Goal: Task Accomplishment & Management: Manage account settings

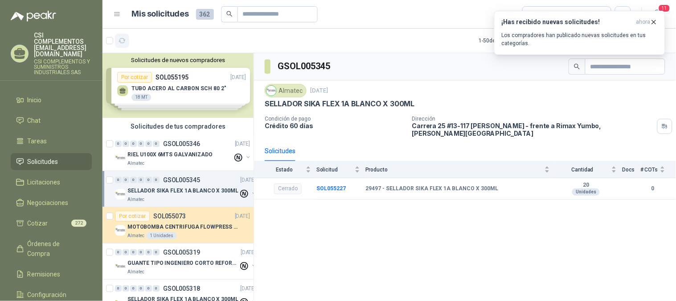
click at [121, 41] on icon "button" at bounding box center [123, 41] width 8 height 8
click at [49, 157] on span "Solicitudes" at bounding box center [43, 162] width 31 height 10
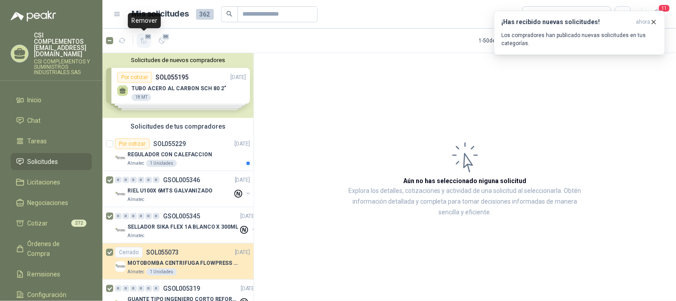
click at [140, 41] on icon "button" at bounding box center [144, 41] width 8 height 8
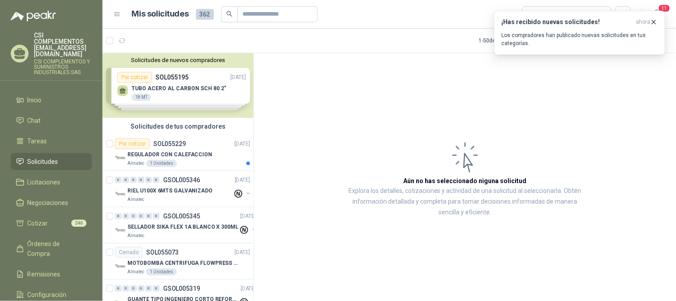
click at [108, 46] on div at bounding box center [117, 40] width 23 height 14
click at [145, 35] on span "29" at bounding box center [148, 36] width 8 height 7
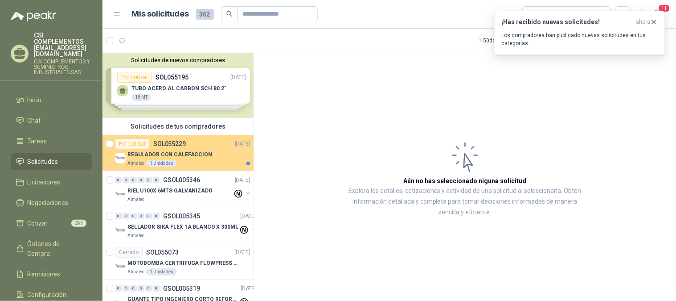
click at [190, 148] on div "Por cotizar SOL055229 [DATE]" at bounding box center [182, 143] width 135 height 11
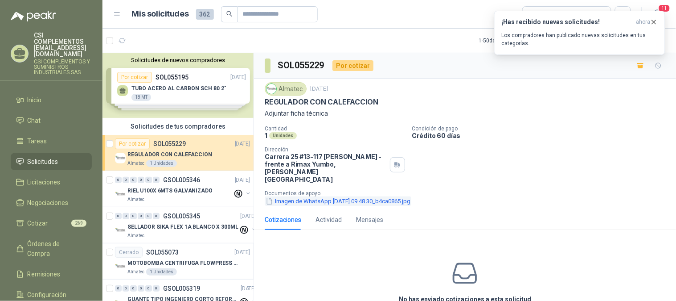
click at [325, 196] on button "Imagen de WhatsApp [DATE] 09.48.30_b4ca0865.jpg" at bounding box center [338, 200] width 147 height 9
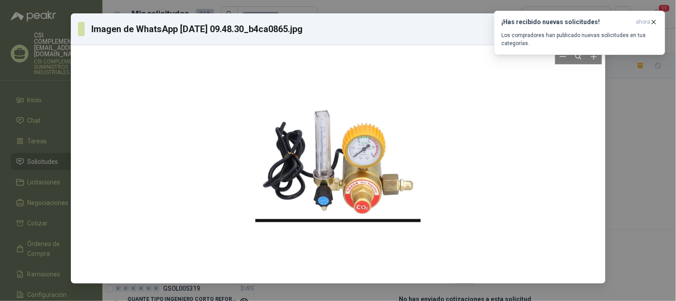
drag, startPoint x: 353, startPoint y: 162, endPoint x: 342, endPoint y: 164, distance: 10.8
click at [342, 164] on div at bounding box center [338, 164] width 165 height 115
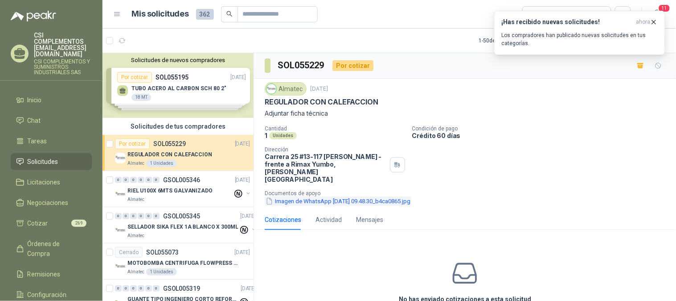
click at [311, 196] on button "Imagen de WhatsApp [DATE] 09.48.30_b4ca0865.jpg" at bounding box center [338, 200] width 147 height 9
drag, startPoint x: 268, startPoint y: 137, endPoint x: 262, endPoint y: 132, distance: 7.3
click at [262, 132] on div "Almatec [DATE] REGULADOR CON CALEFACCION Adjuntar ficha técnica Cantidad 1 Unid…" at bounding box center [465, 143] width 422 height 131
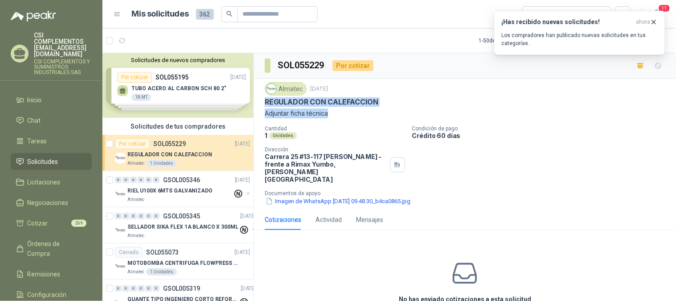
drag, startPoint x: 262, startPoint y: 100, endPoint x: 339, endPoint y: 118, distance: 79.1
click at [339, 118] on div "Almatec [DATE] REGULADOR CON CALEFACCION Adjuntar ficha técnica Cantidad 1 Unid…" at bounding box center [465, 143] width 422 height 131
copy div "REGULADOR CON CALEFACCION Adjuntar ficha técnica"
